Goal: Task Accomplishment & Management: Complete application form

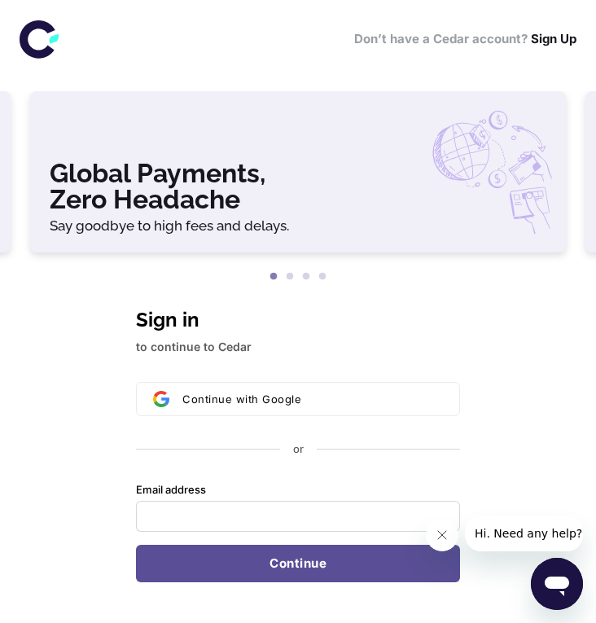
click at [546, 573] on icon "Open messaging window" at bounding box center [557, 584] width 29 height 29
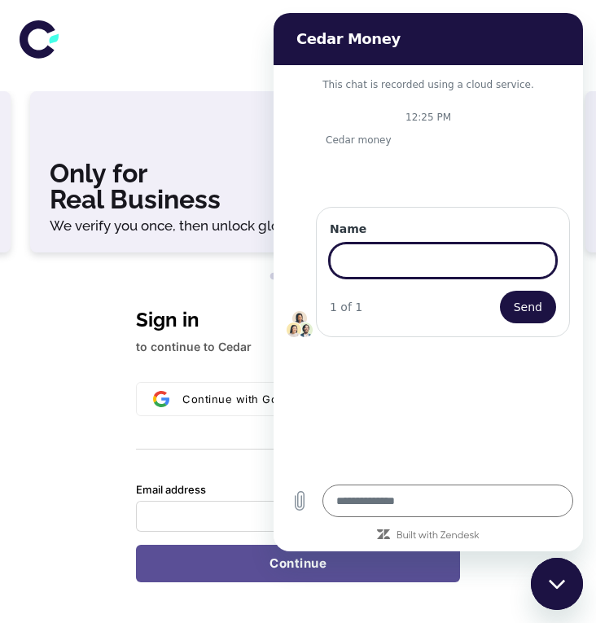
click at [552, 579] on icon "Close messaging window" at bounding box center [557, 584] width 17 height 11
type textarea "*"
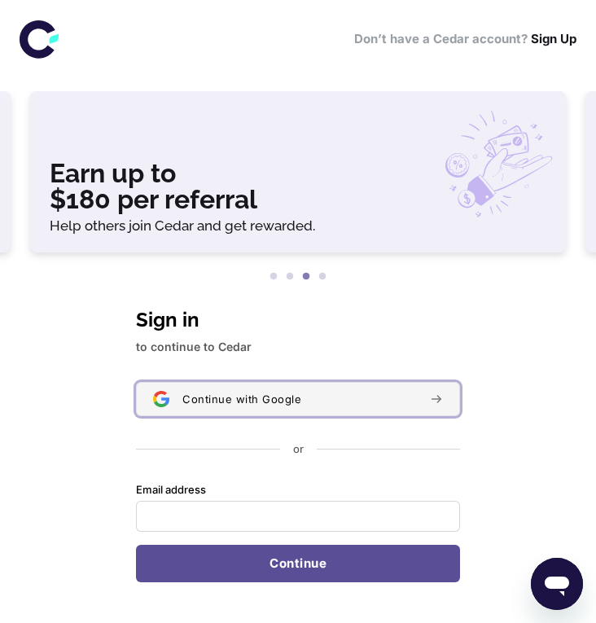
click at [261, 416] on button "Continue with Google" at bounding box center [298, 399] width 324 height 34
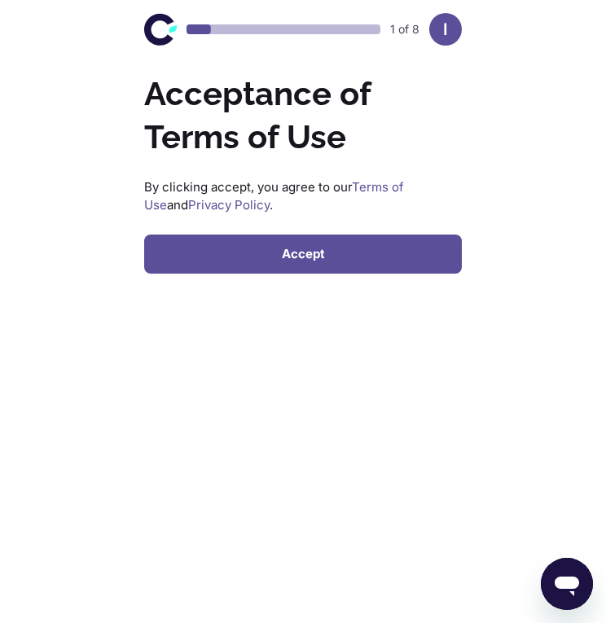
click at [370, 258] on button "Accept" at bounding box center [303, 254] width 318 height 39
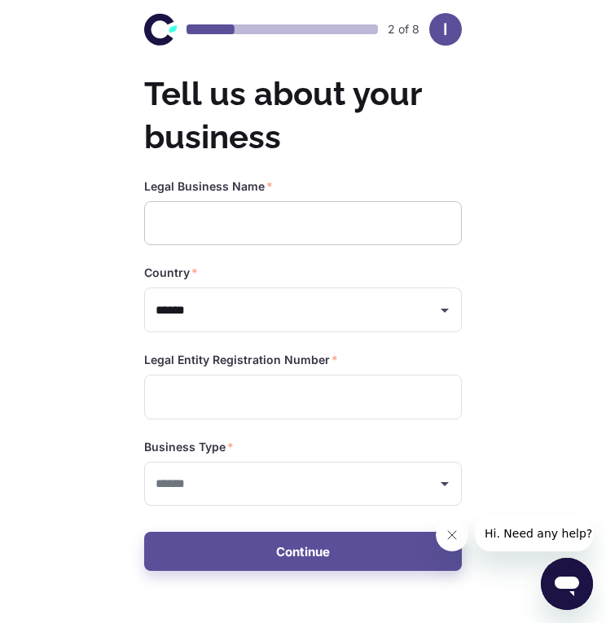
click at [301, 215] on input "text" at bounding box center [303, 223] width 318 height 45
click at [556, 583] on icon "Open messaging window" at bounding box center [567, 587] width 24 height 20
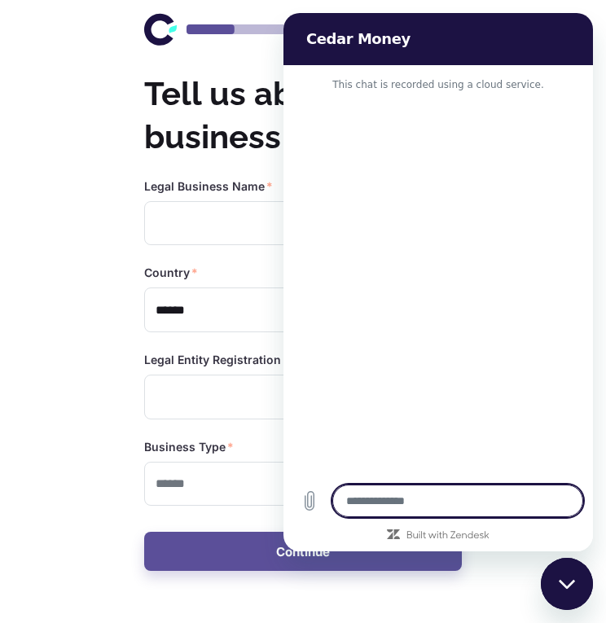
click at [574, 582] on icon "Close messaging window" at bounding box center [567, 584] width 17 height 11
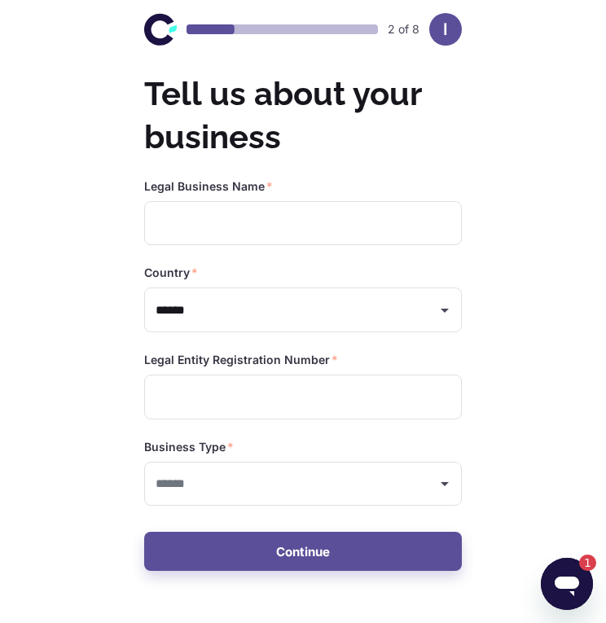
type textarea "*"
